Goal: Task Accomplishment & Management: Manage account settings

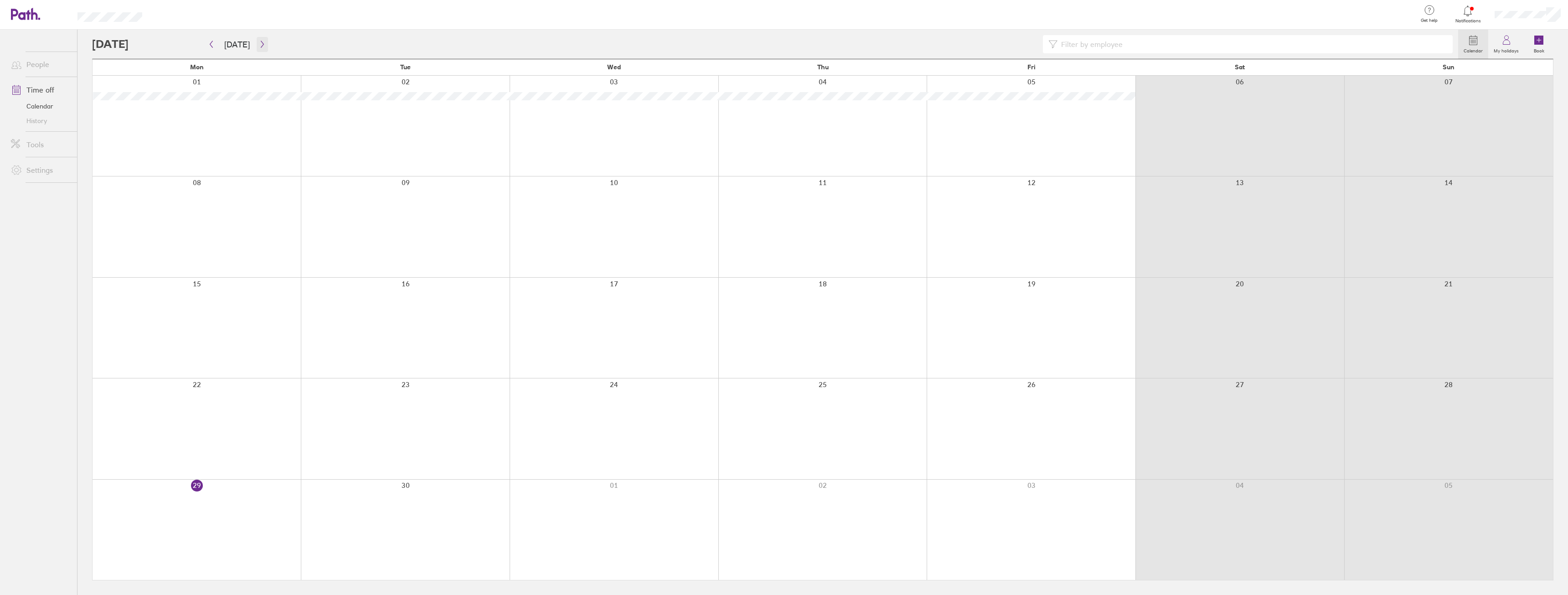
click at [264, 42] on button "button" at bounding box center [262, 44] width 12 height 15
click at [259, 42] on icon "button" at bounding box center [262, 44] width 7 height 7
click at [261, 43] on icon "button" at bounding box center [262, 44] width 7 height 7
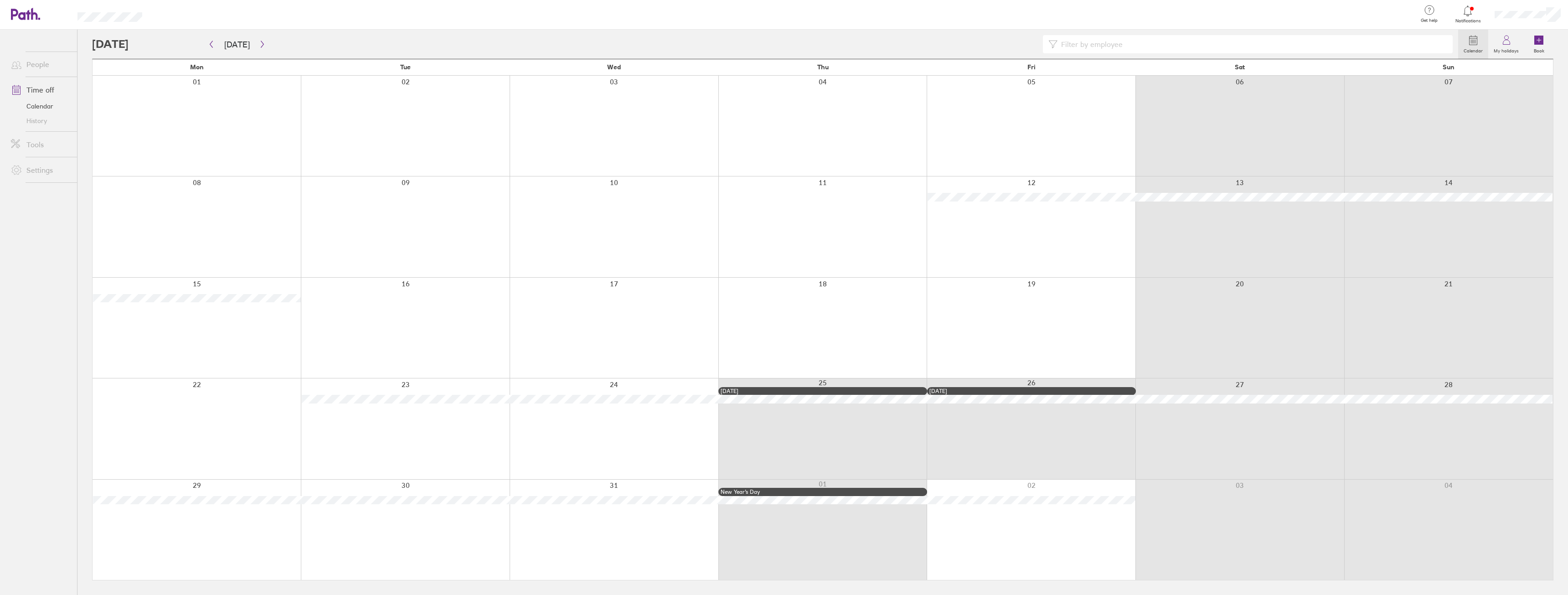
click at [1366, 10] on div at bounding box center [783, 15] width 1253 height 30
